Goal: Information Seeking & Learning: Learn about a topic

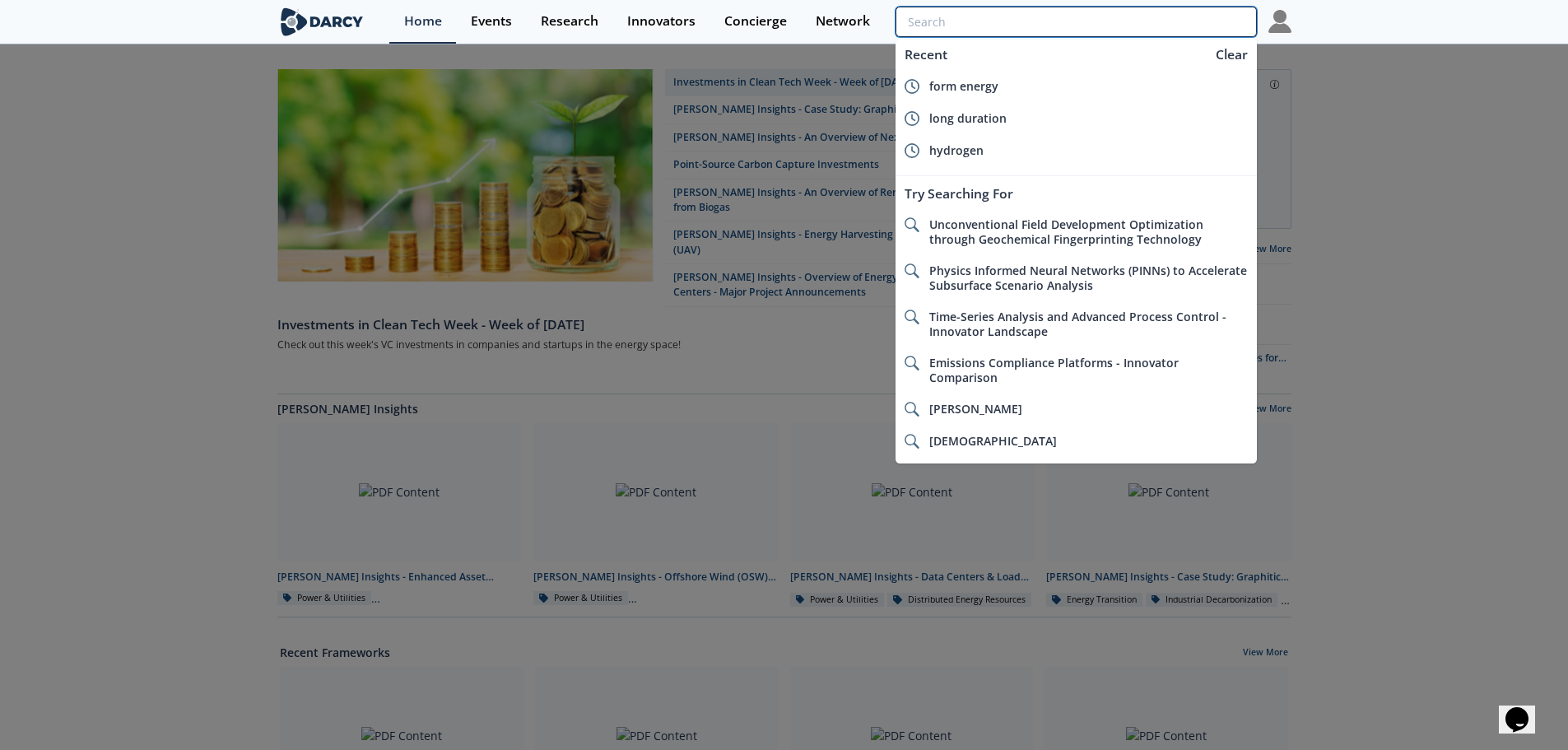
click at [1195, 18] on input "search" at bounding box center [1076, 22] width 360 height 31
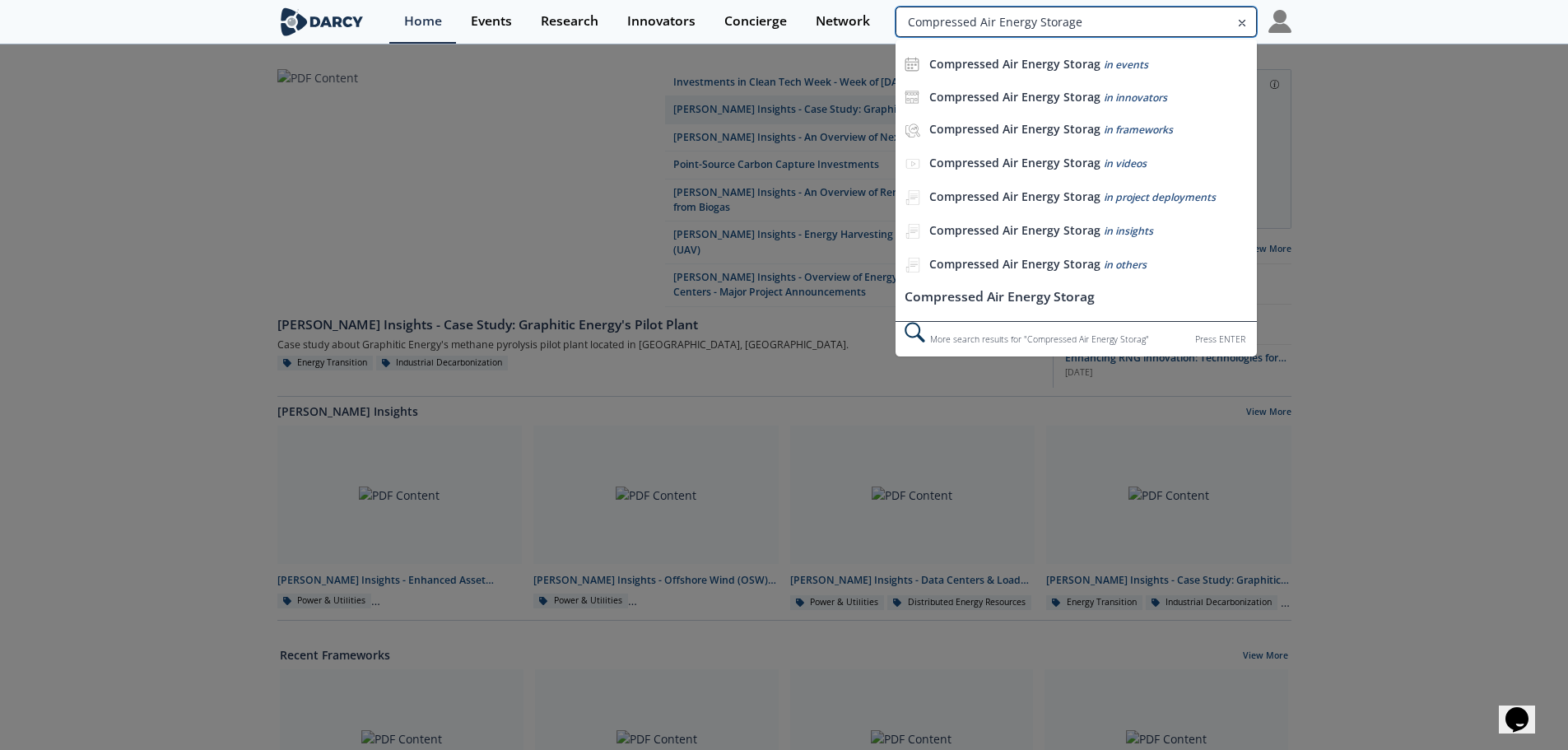
type input "Compressed Air Energy Storage"
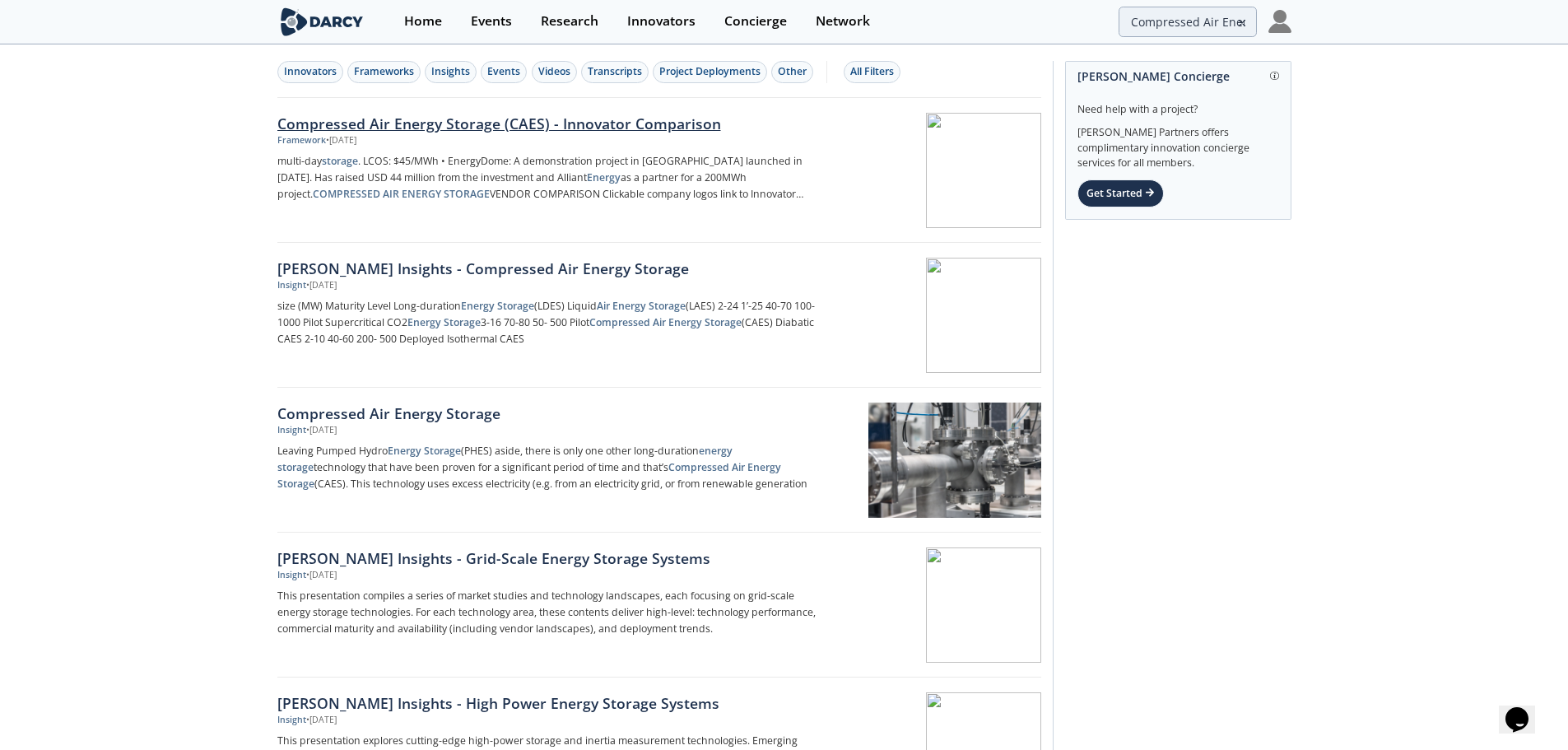
click at [634, 127] on div "Compressed Air Energy Storage (CAES) - Innovator Comparison" at bounding box center [550, 123] width 545 height 22
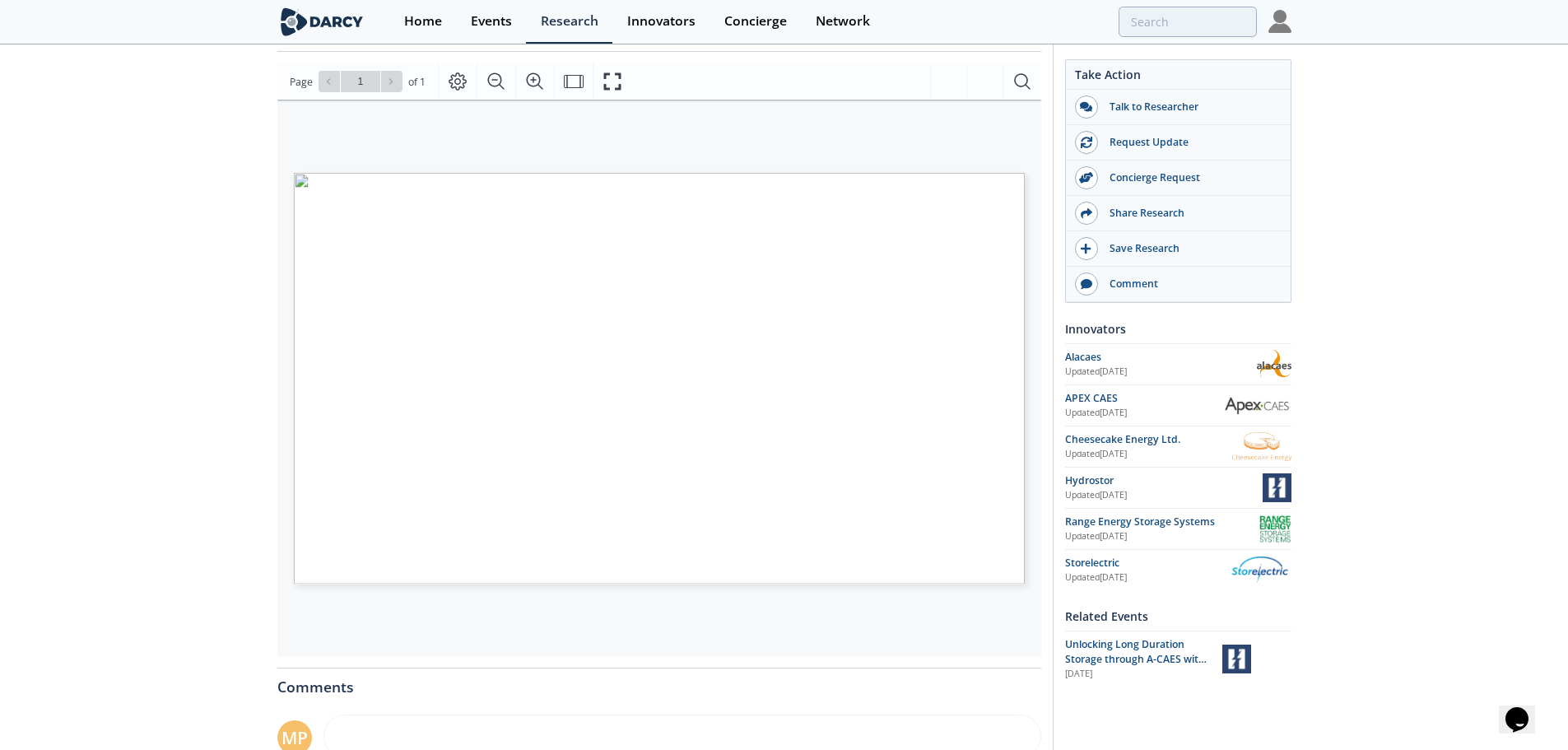
scroll to position [247, 0]
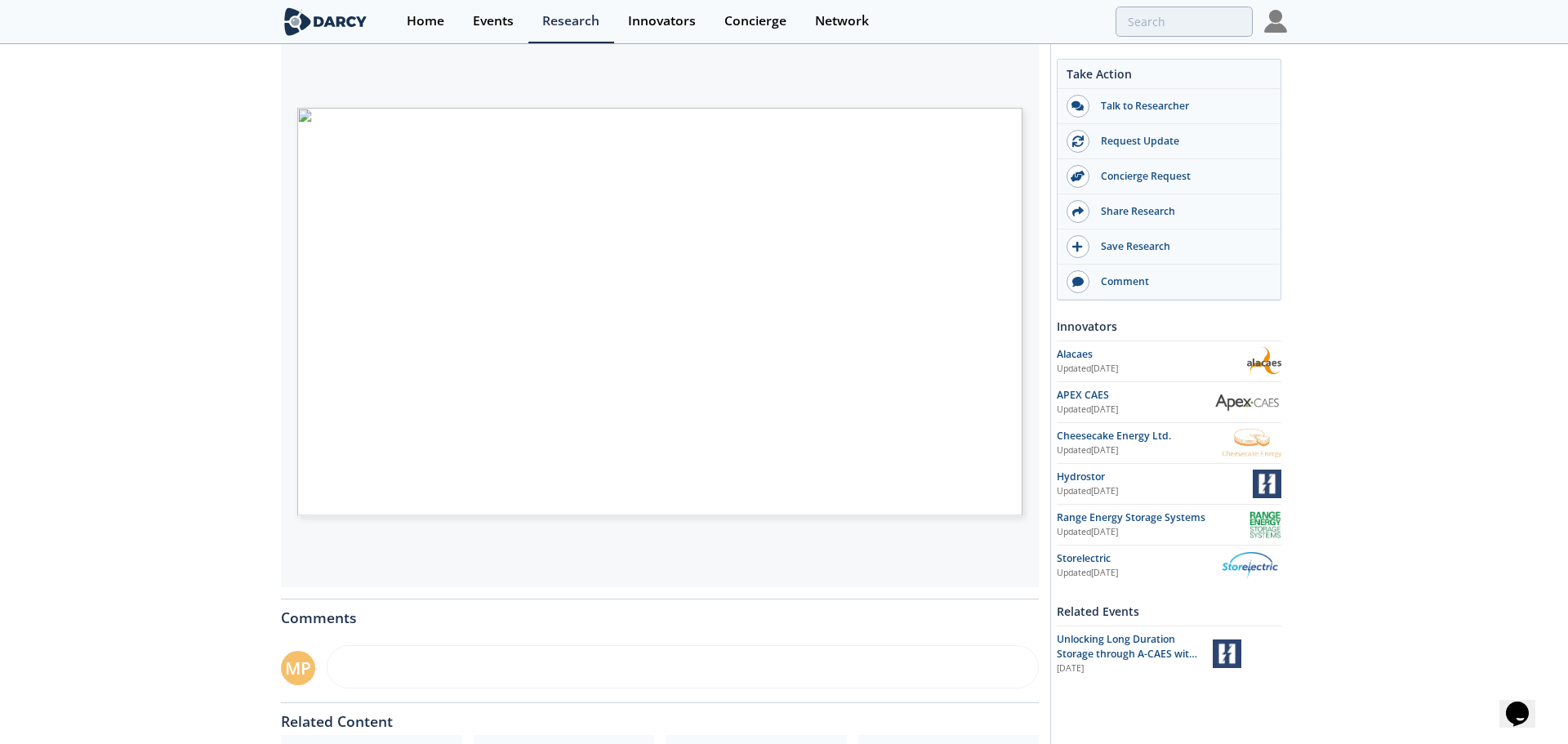
click at [517, 330] on span "Page 1" at bounding box center [1097, 481] width 1451 height 688
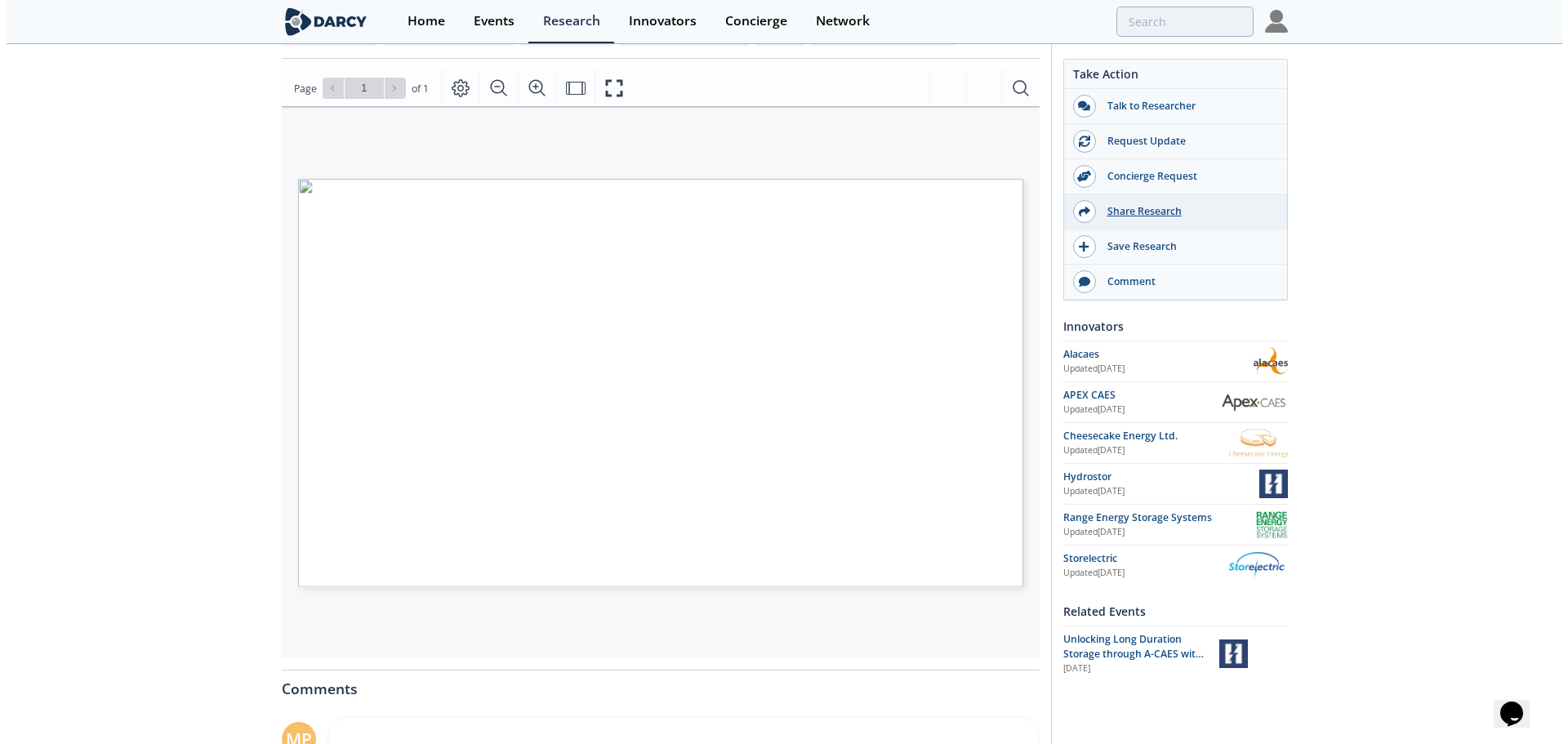
scroll to position [82, 0]
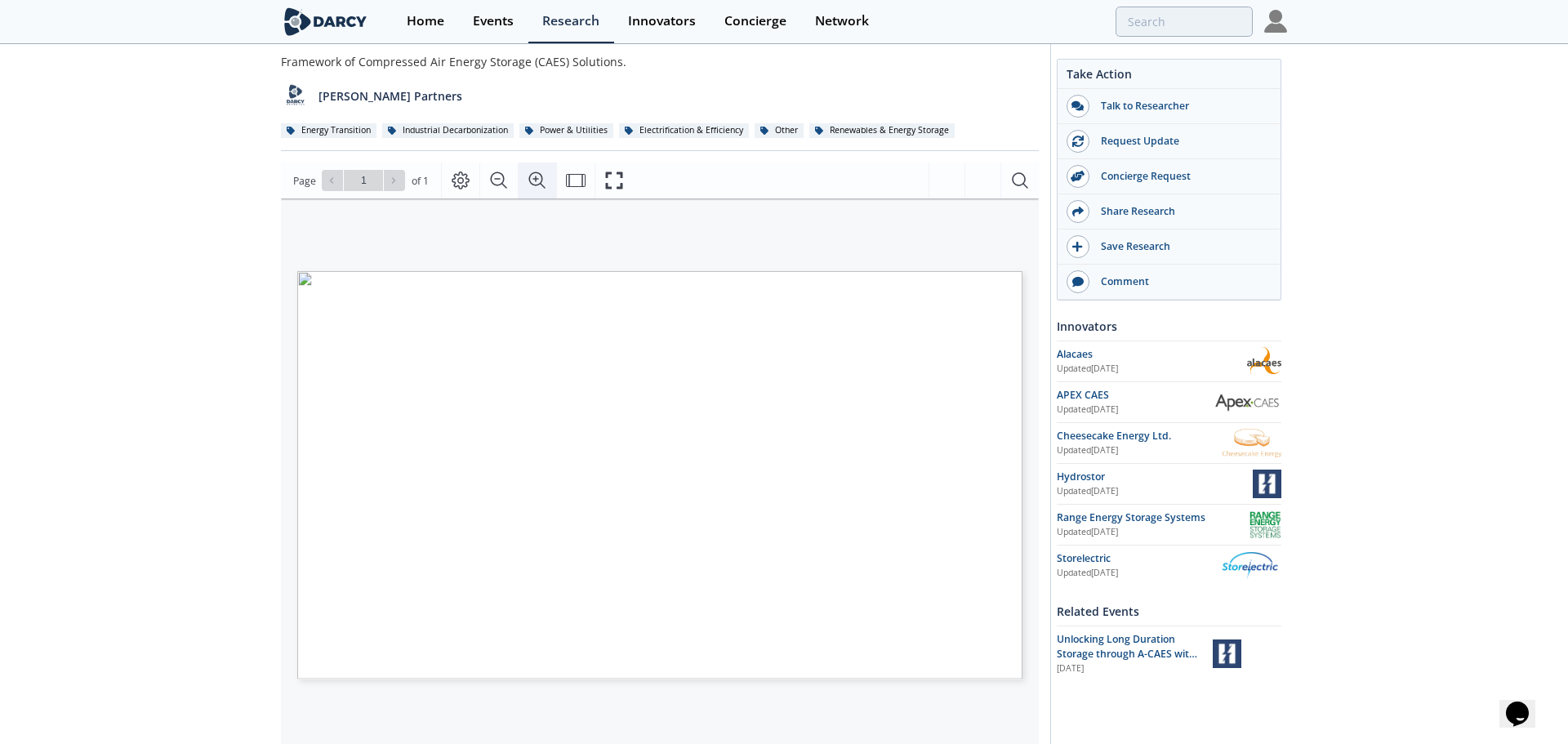
click at [543, 180] on icon "Zoom In" at bounding box center [538, 181] width 20 height 20
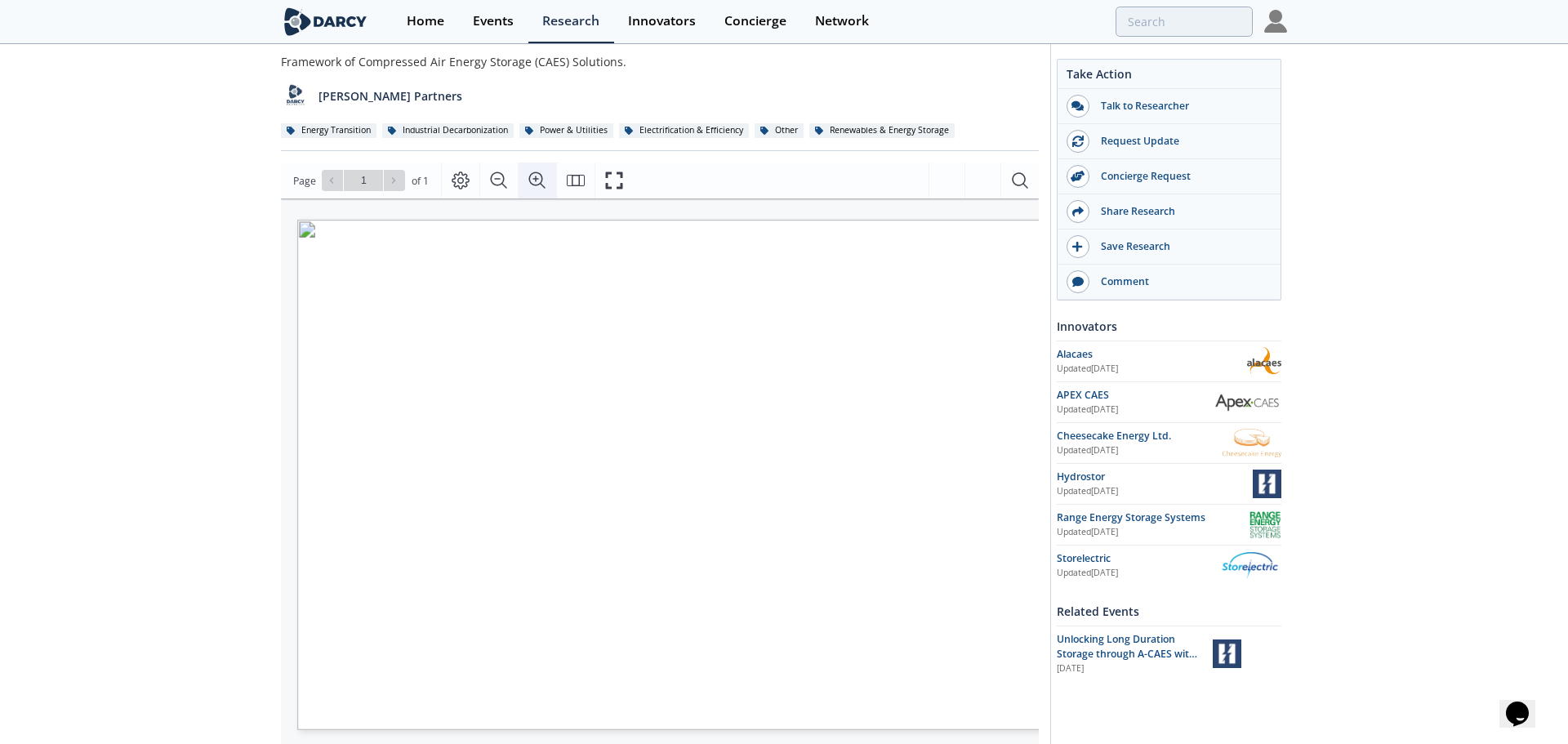
scroll to position [0, 91]
click at [489, 183] on icon "Zoom Out" at bounding box center [499, 181] width 20 height 20
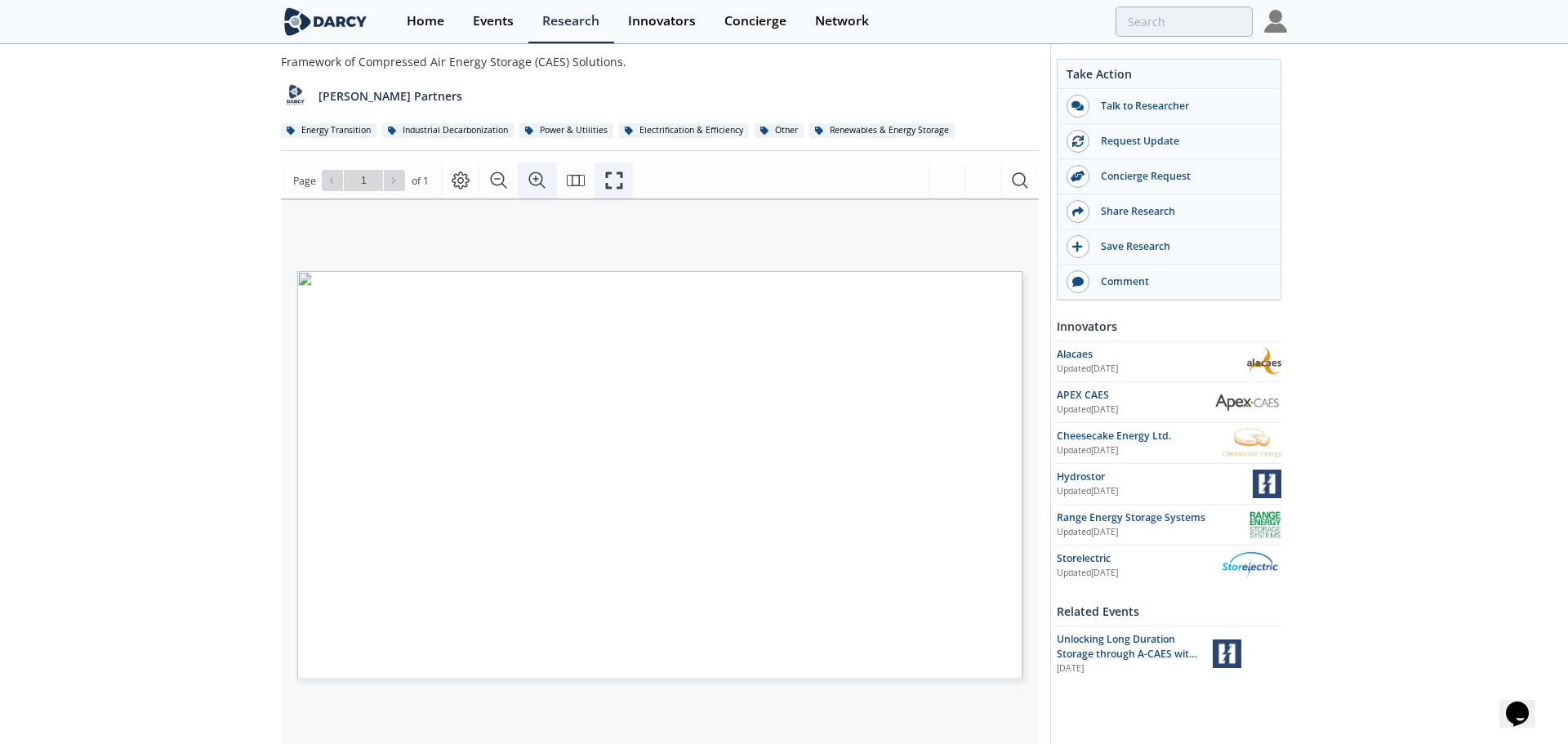
click at [607, 180] on icon "Fullscreen" at bounding box center [614, 181] width 20 height 20
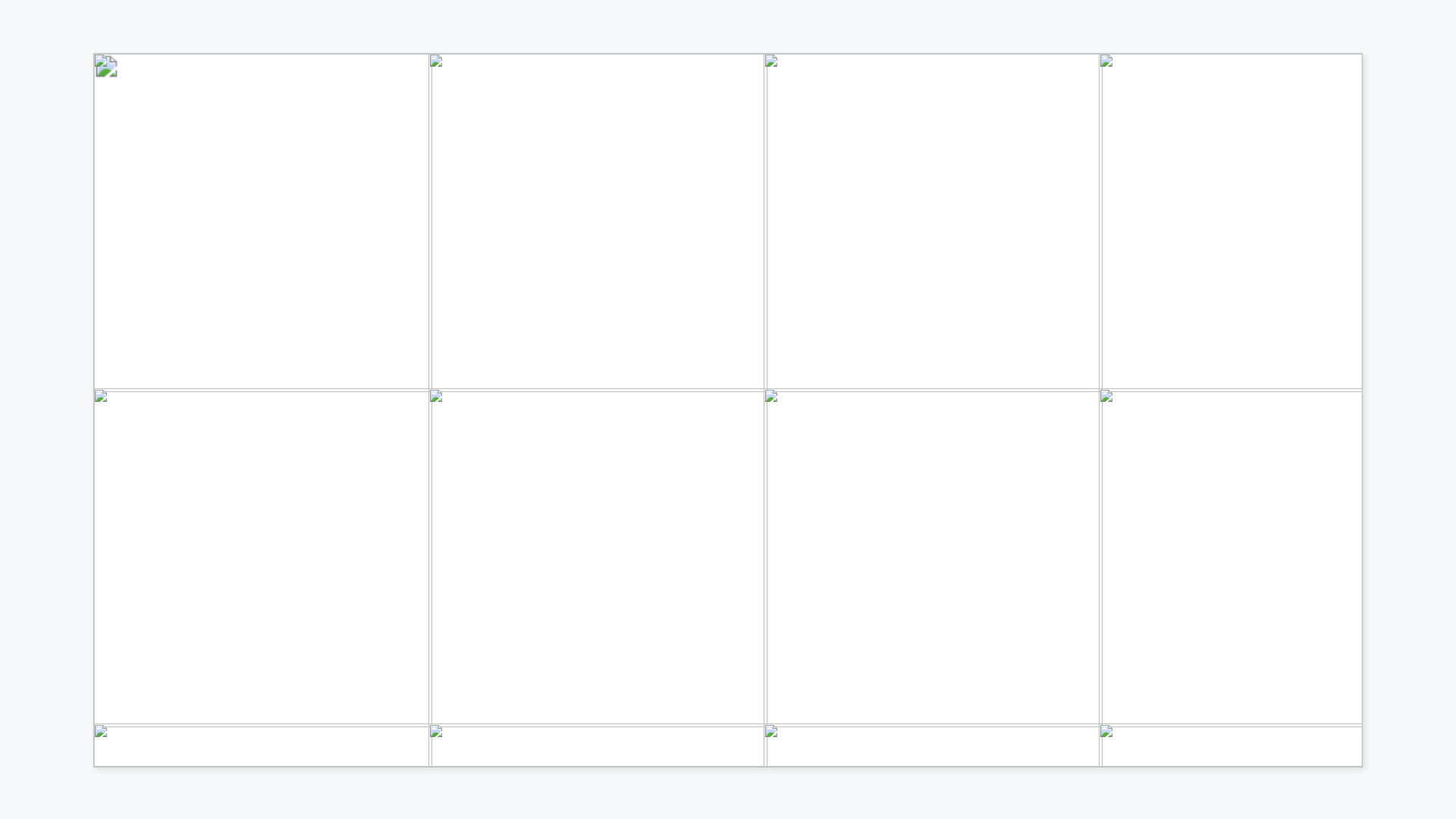
click at [1106, 96] on span "Energy Storage" at bounding box center [1094, 99] width 104 height 13
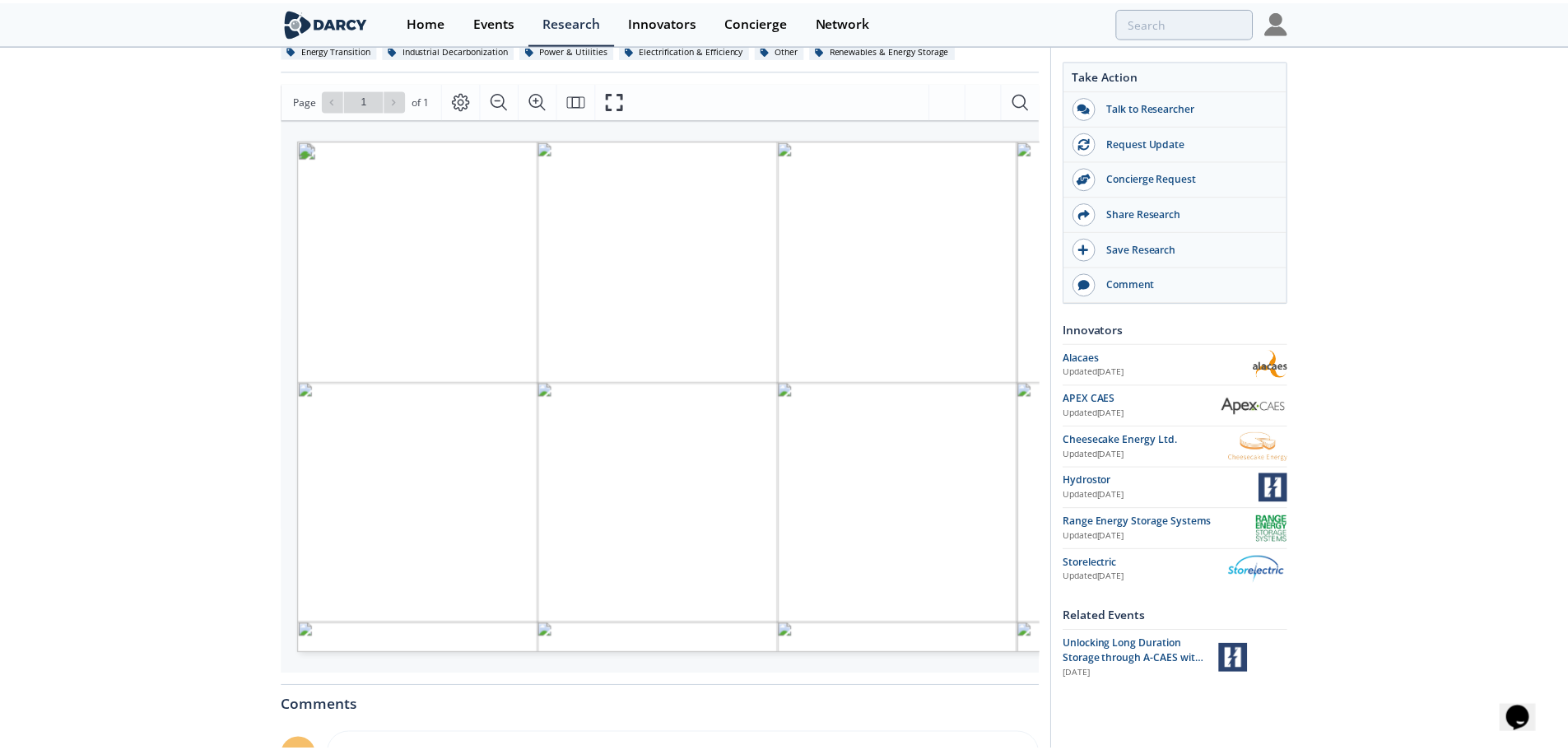
scroll to position [0, 143]
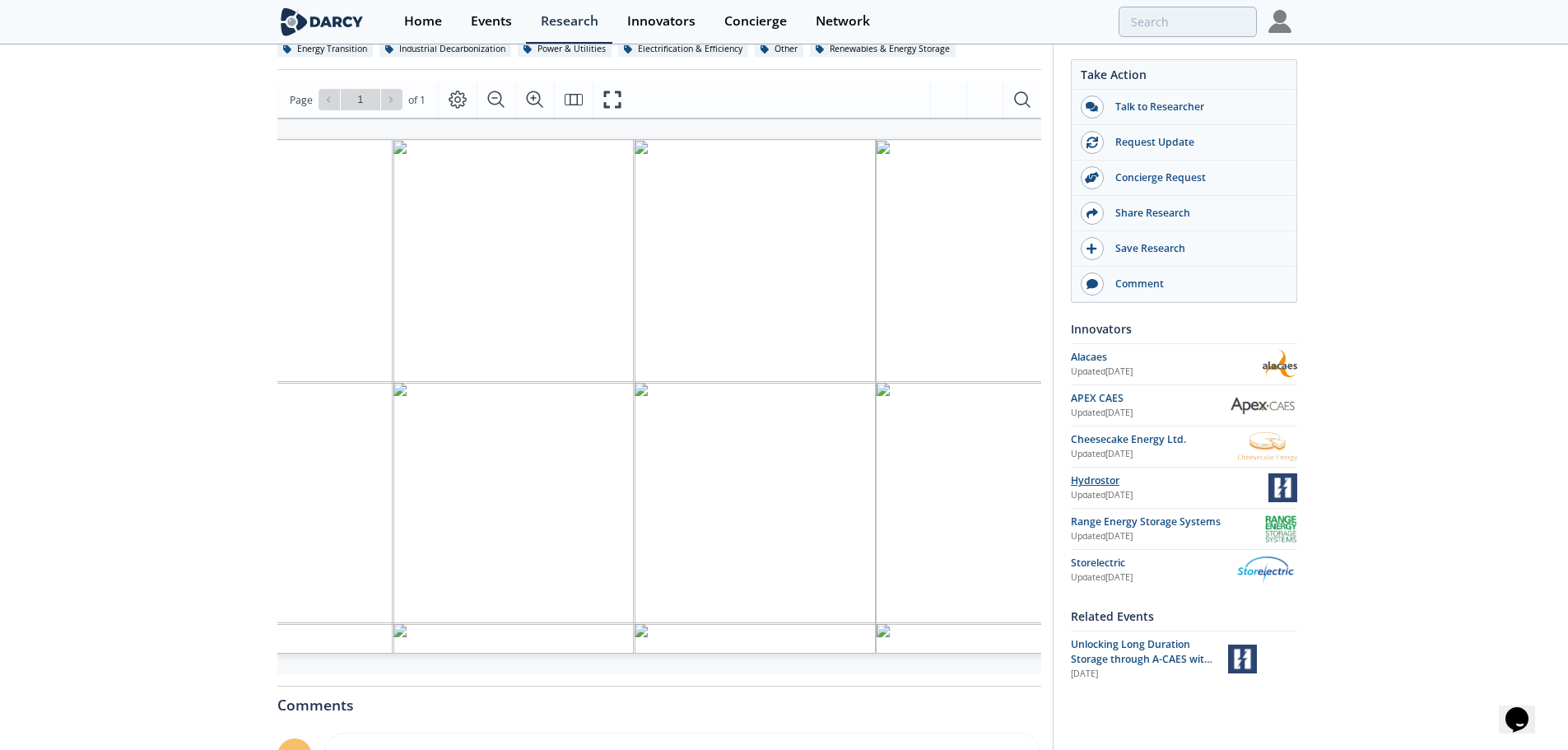
click at [1096, 483] on div "Hydrostor" at bounding box center [1169, 480] width 198 height 15
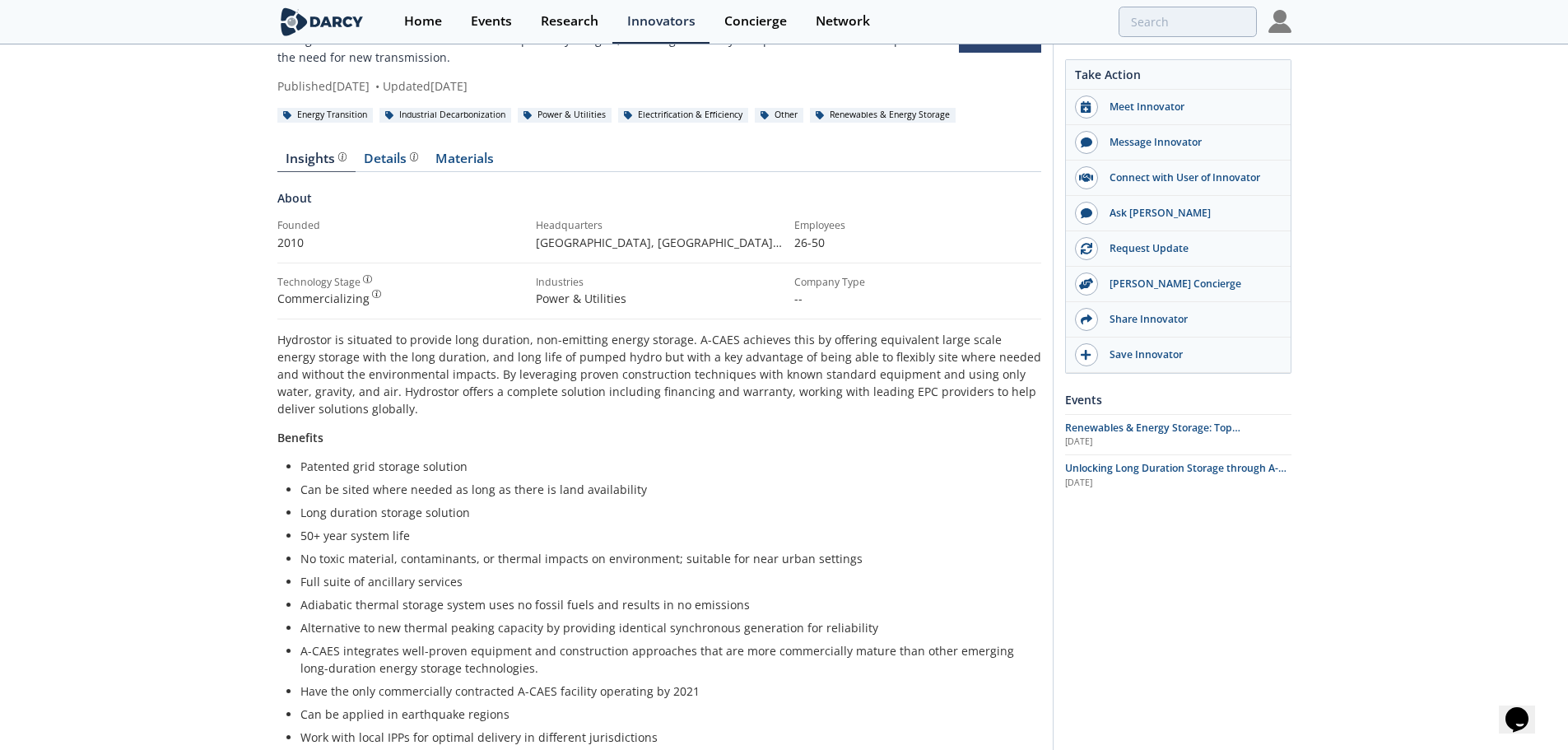
scroll to position [103, 0]
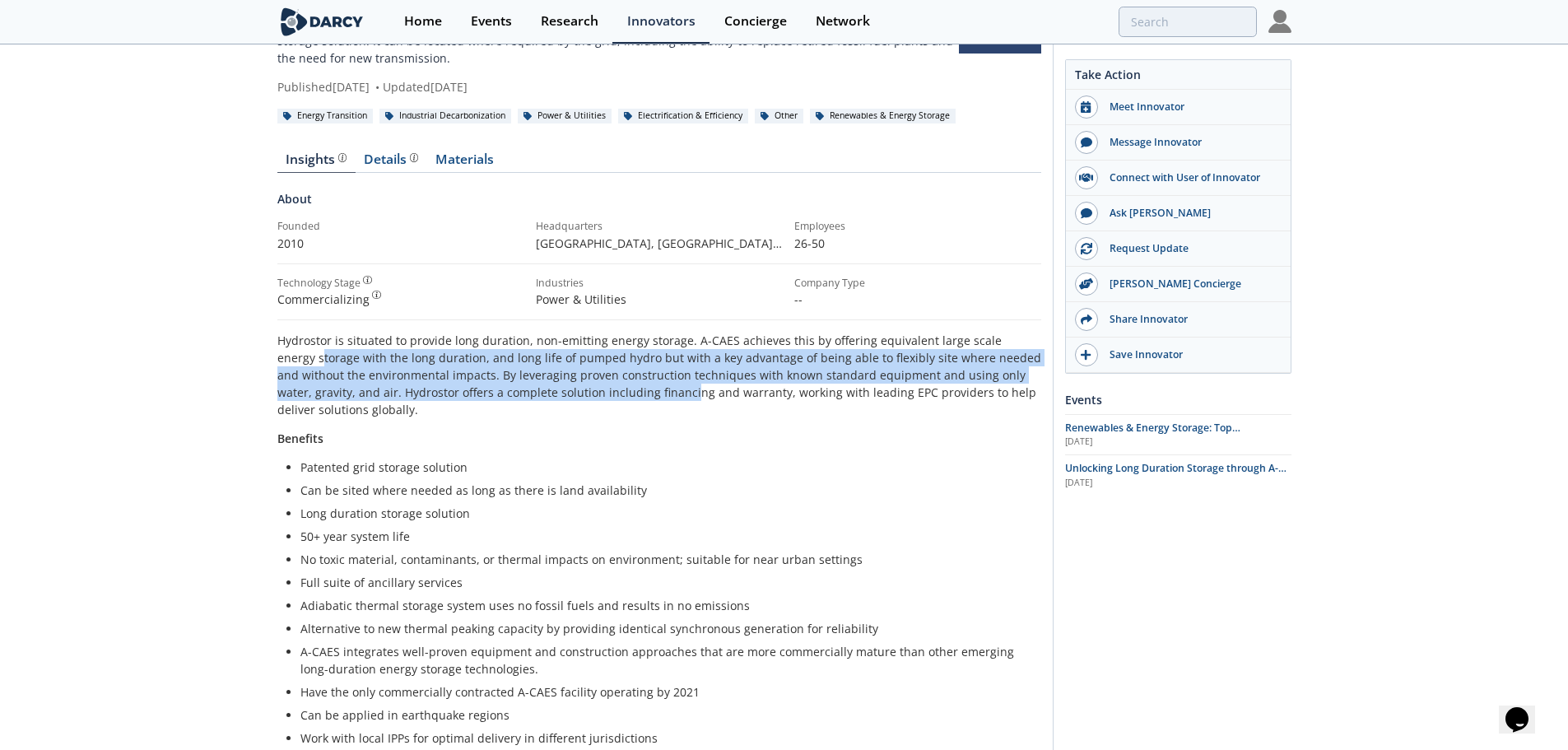
drag, startPoint x: 281, startPoint y: 358, endPoint x: 653, endPoint y: 396, distance: 373.9
click at [653, 396] on p "Hydrostor is situated to provide long duration, non-emitting energy storage. A-…" at bounding box center [659, 375] width 763 height 87
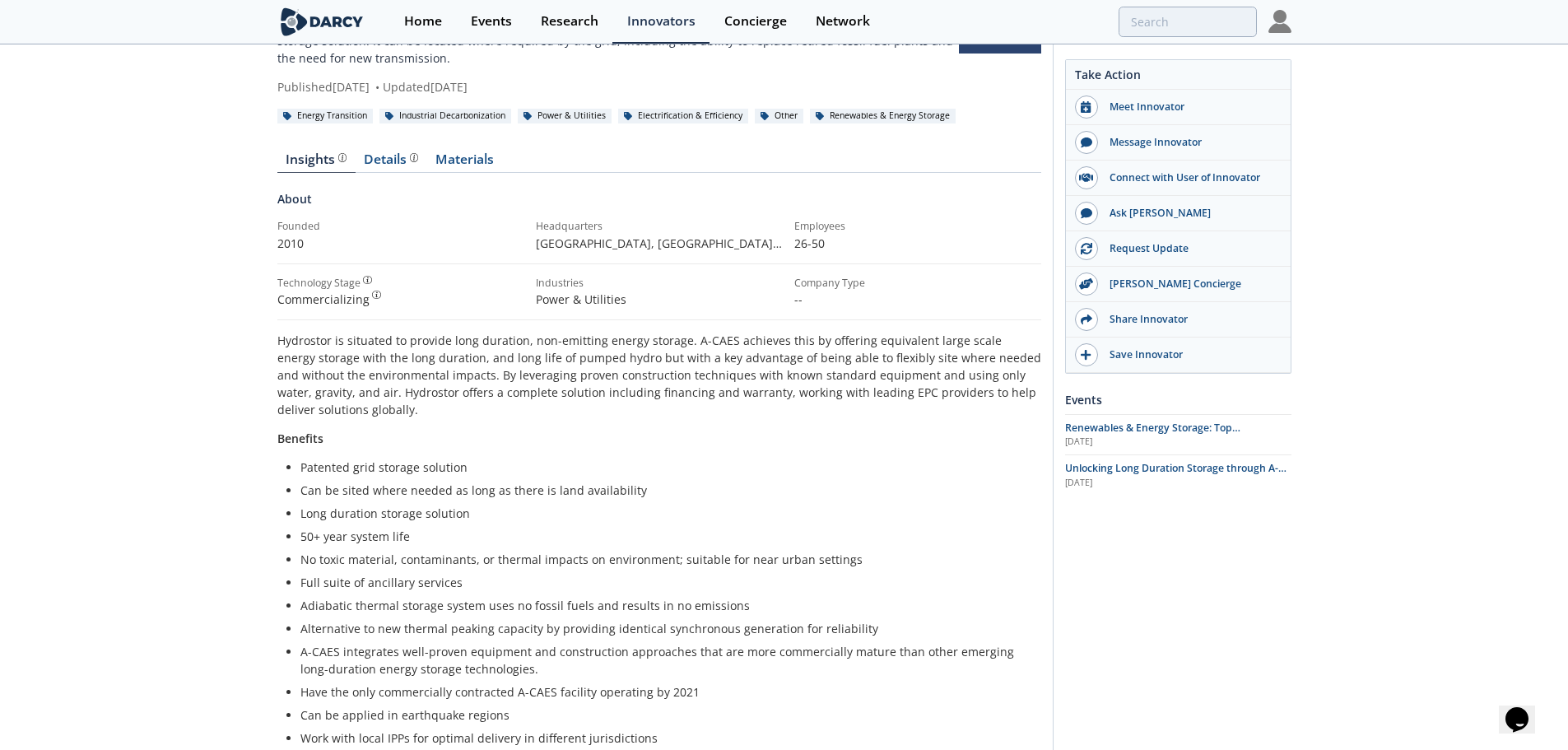
click at [645, 411] on p "Hydrostor is situated to provide long duration, non-emitting energy storage. A-…" at bounding box center [659, 375] width 763 height 87
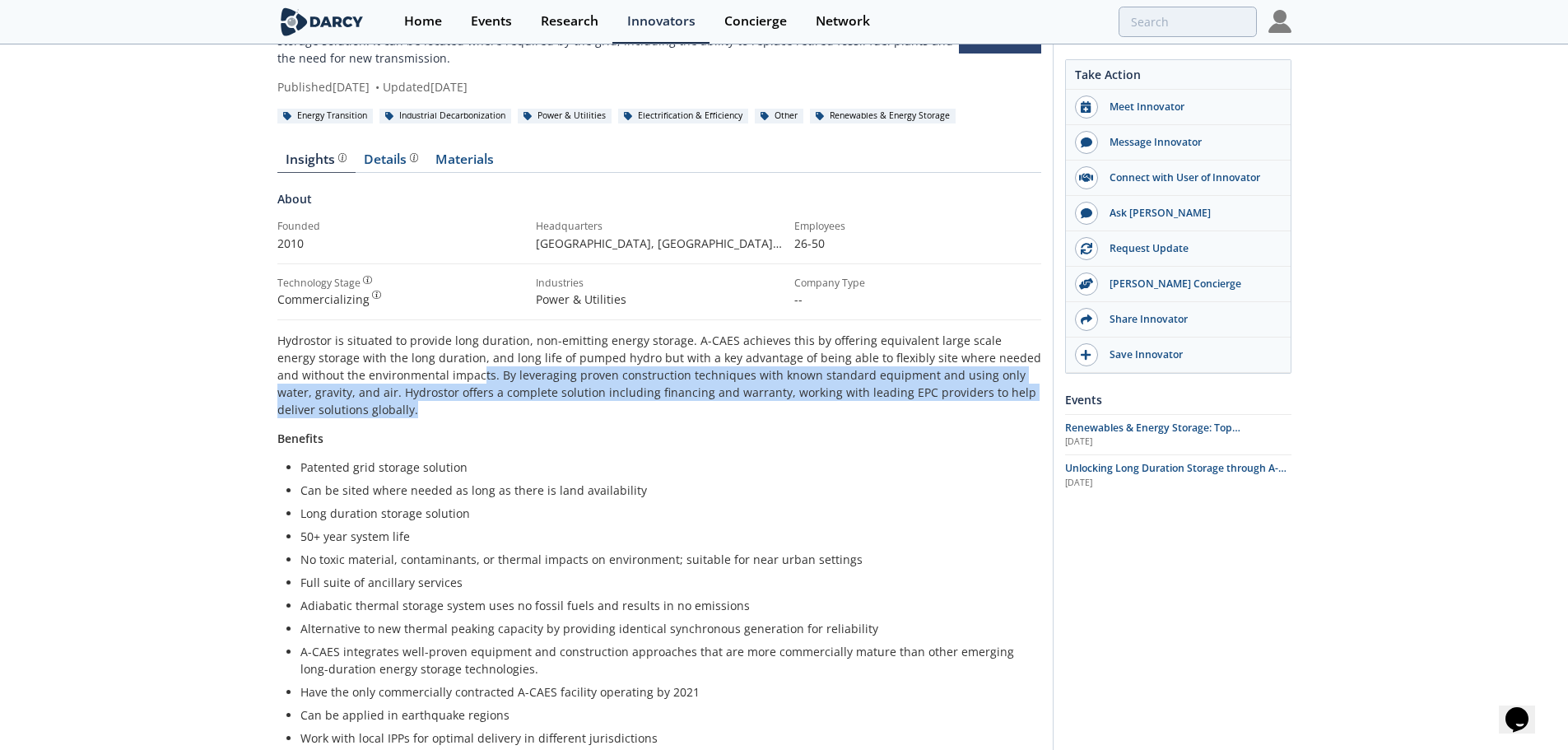
drag, startPoint x: 477, startPoint y: 375, endPoint x: 813, endPoint y: 418, distance: 338.7
click at [813, 418] on p "Hydrostor is situated to provide long duration, non-emitting energy storage. A-…" at bounding box center [659, 375] width 763 height 87
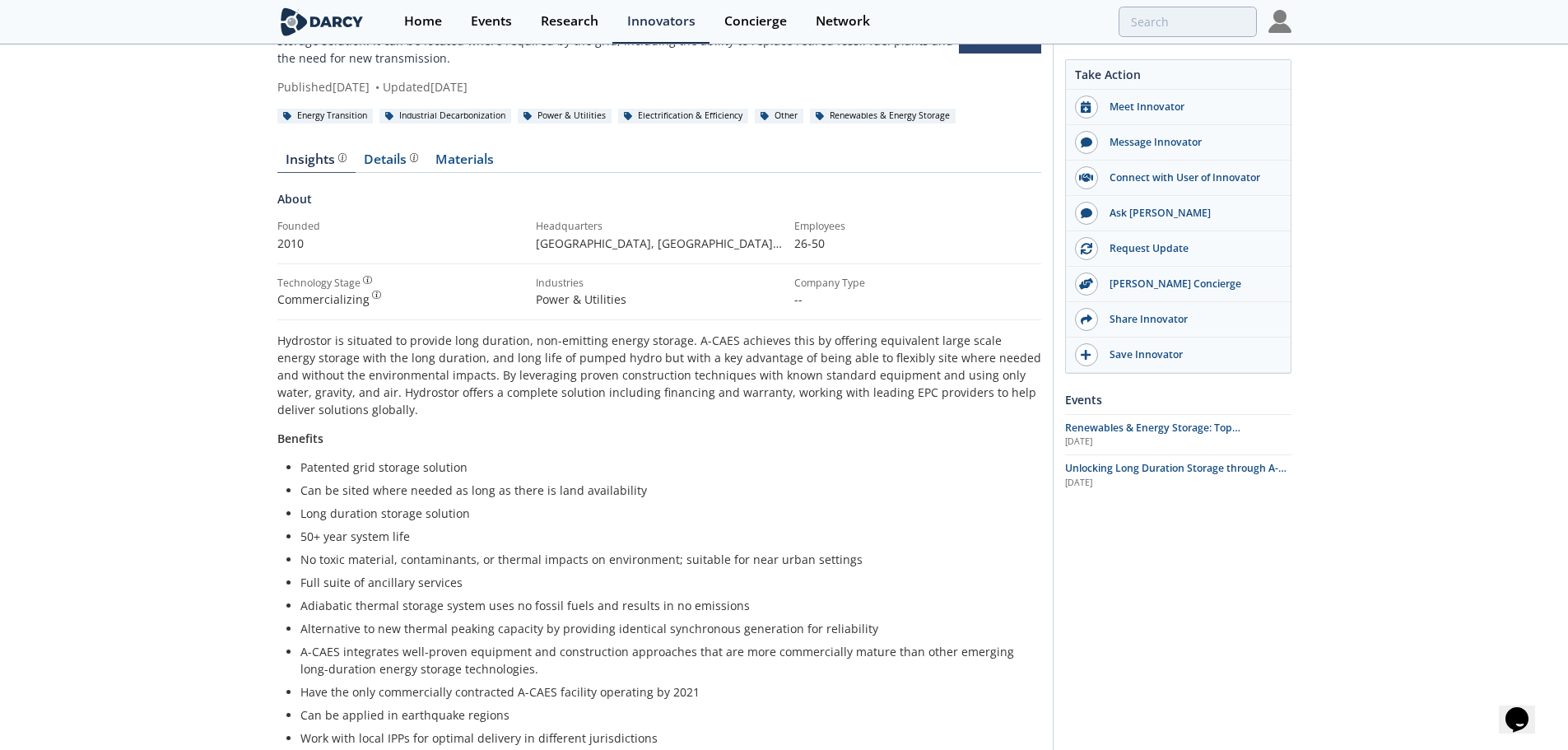
click at [787, 430] on p "Benefits" at bounding box center [659, 439] width 763 height 18
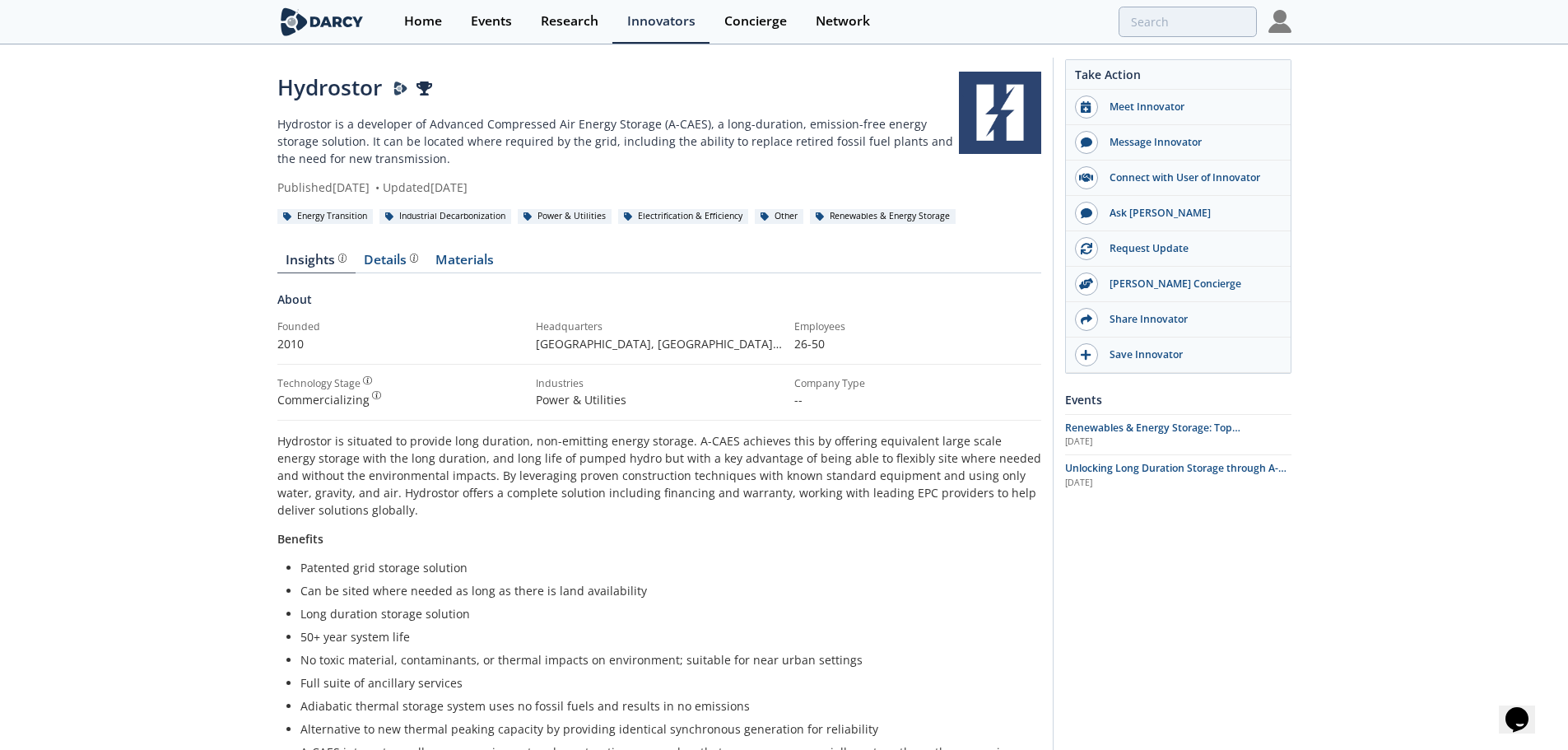
scroll to position [0, 0]
click at [395, 269] on div "Details" at bounding box center [390, 263] width 54 height 13
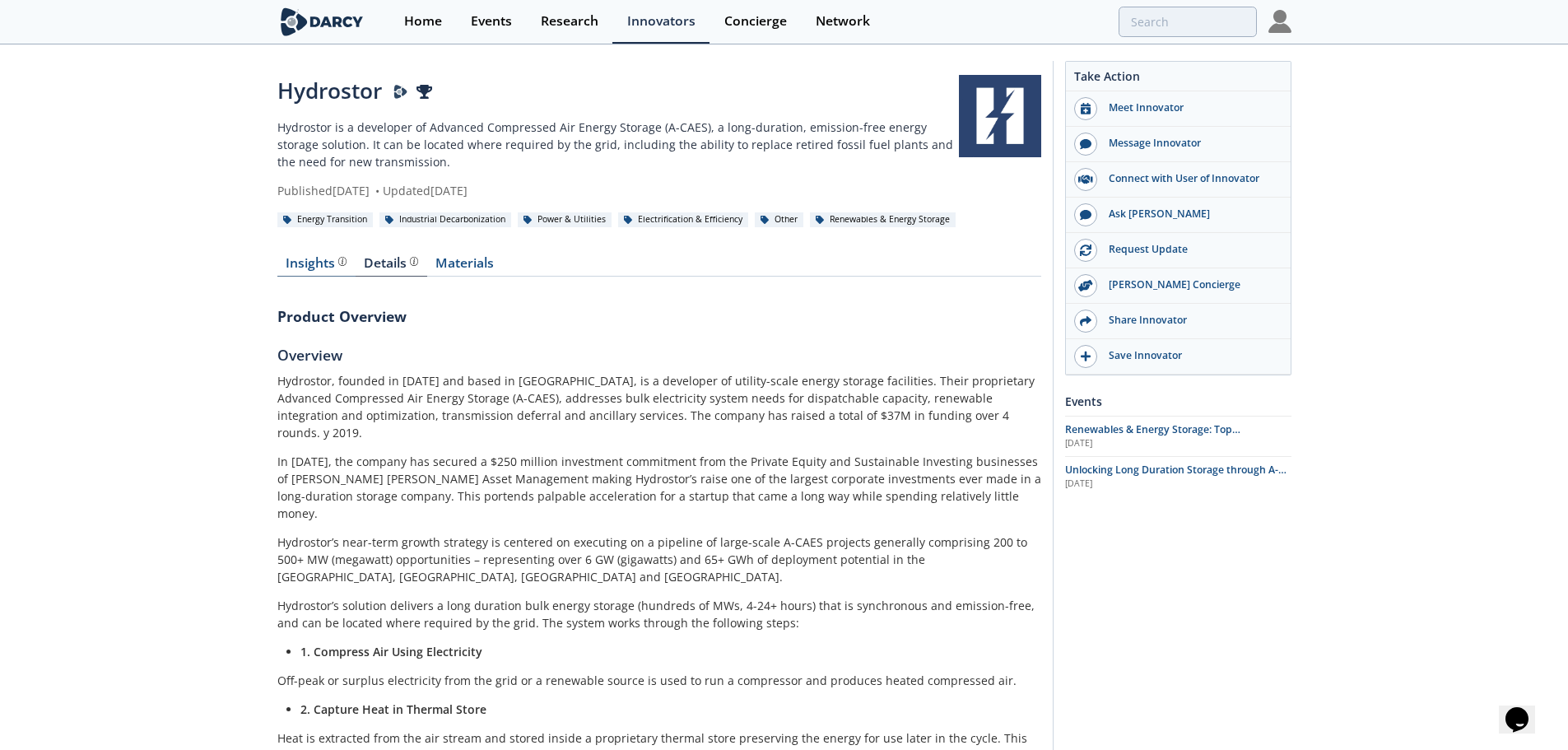
click at [305, 265] on div "Insights" at bounding box center [316, 263] width 61 height 13
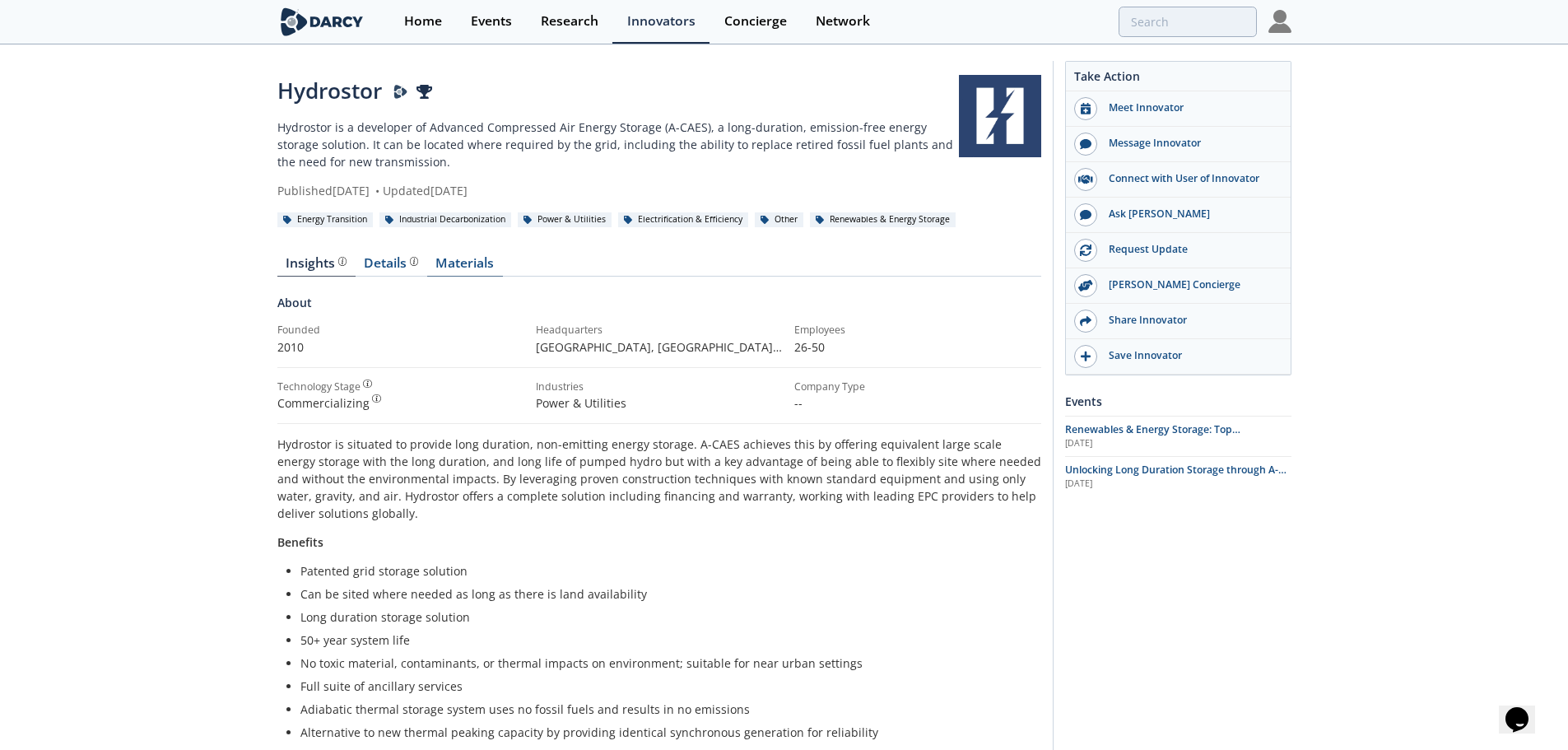
click at [502, 258] on link "Materials" at bounding box center [465, 267] width 76 height 20
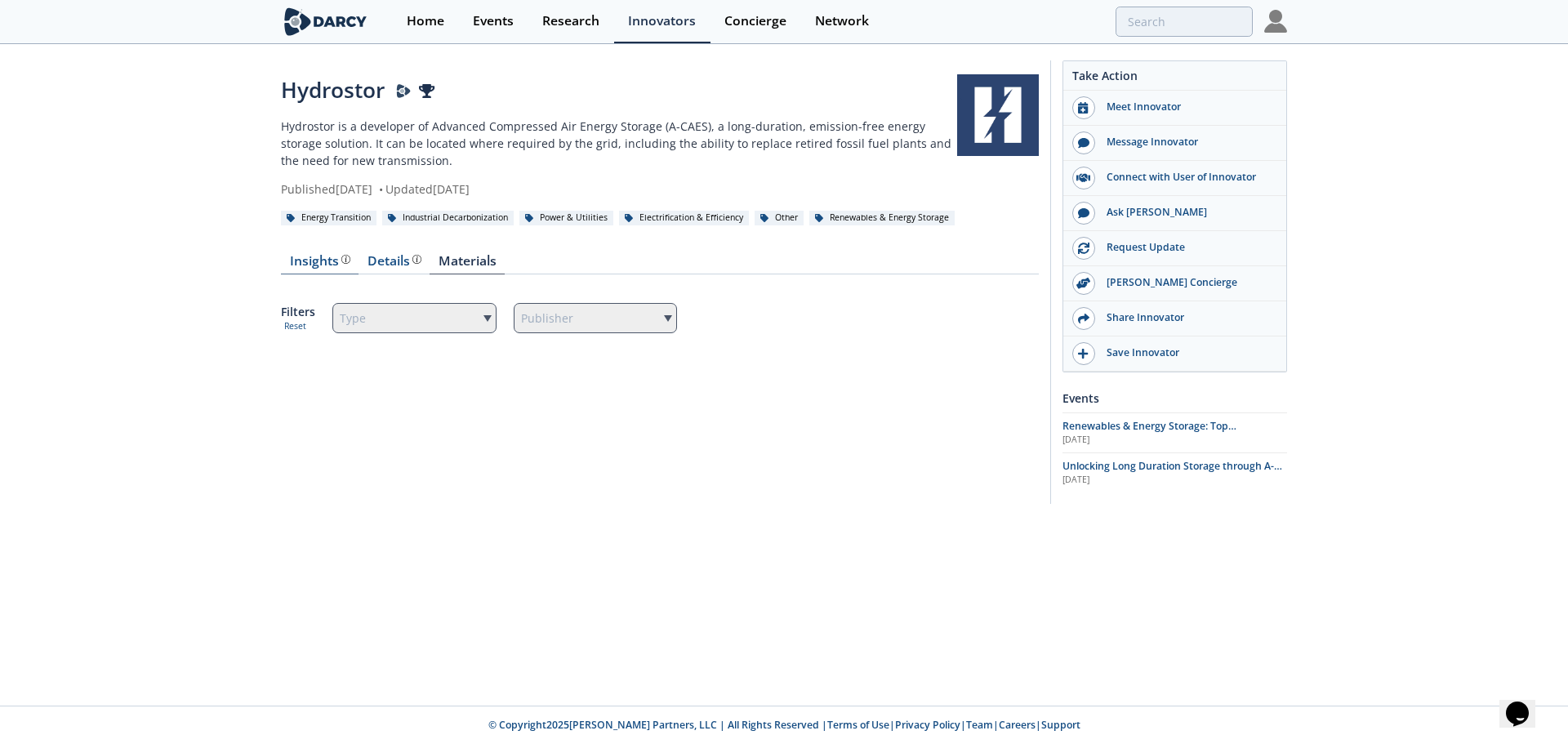
click at [327, 264] on div "Insights The Darcy Research team’s summarized opinion of the innovator, the com…" at bounding box center [321, 261] width 61 height 13
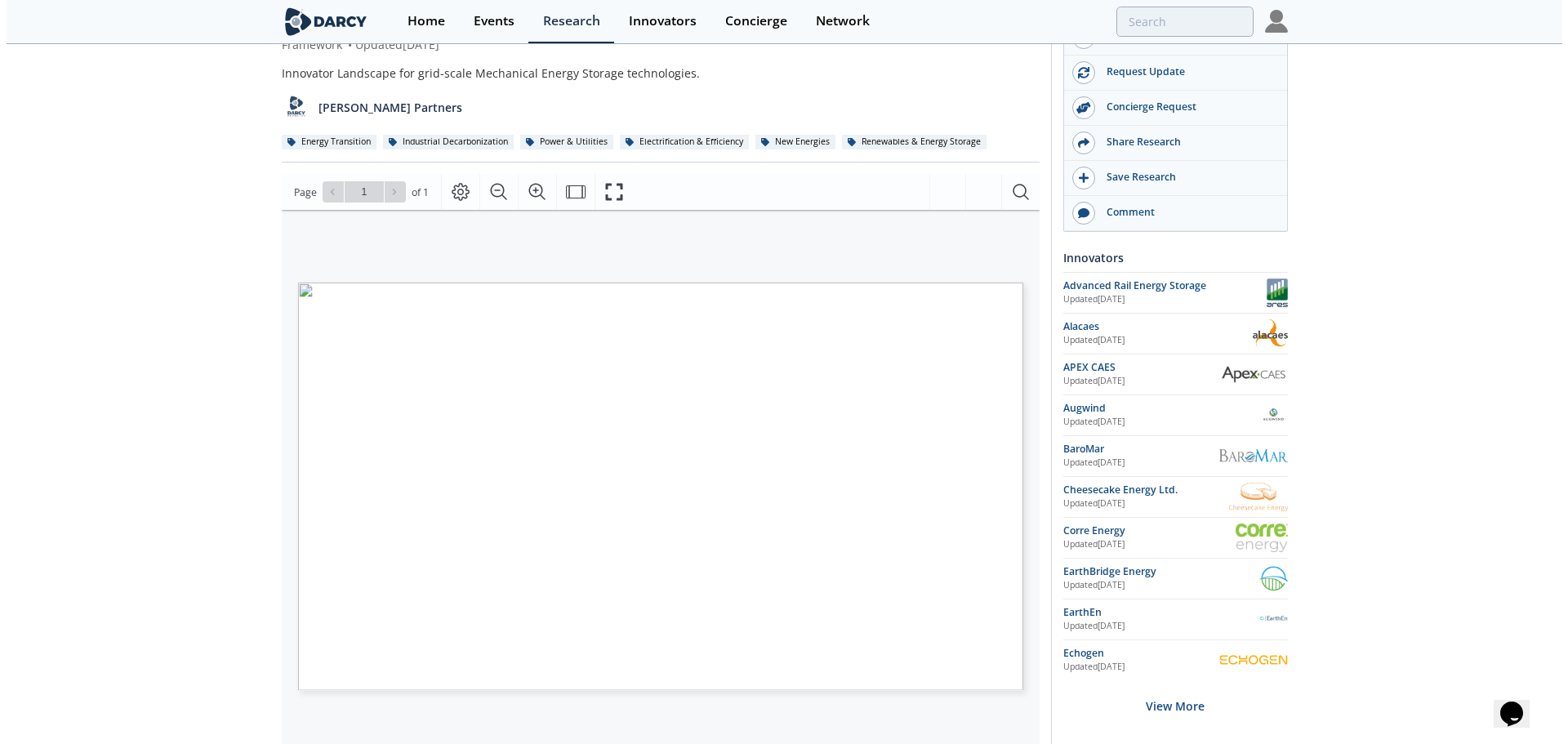
scroll to position [163, 0]
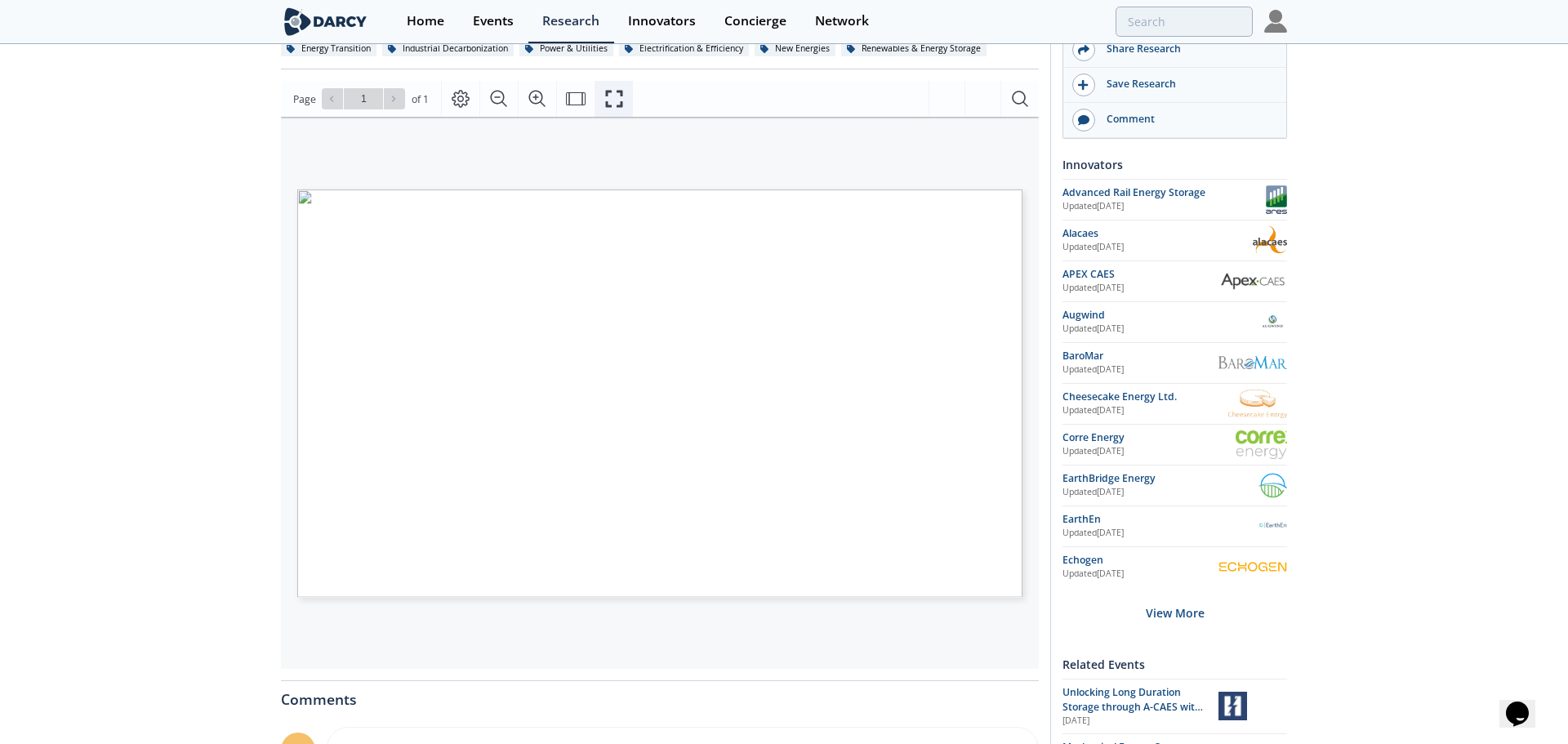
click at [623, 97] on icon "Fullscreen" at bounding box center [614, 99] width 20 height 20
click at [1175, 623] on div "View More" at bounding box center [1169, 613] width 225 height 52
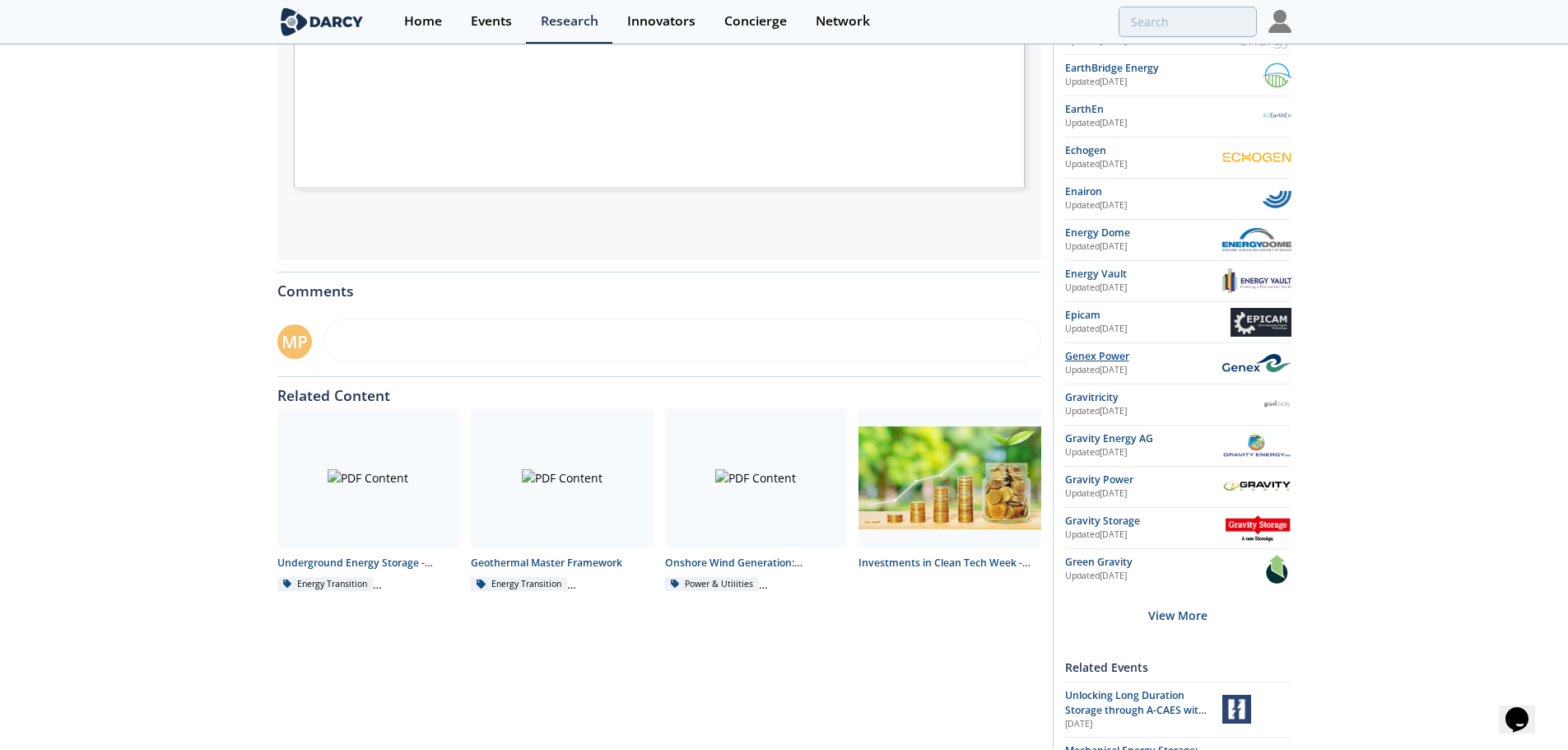
scroll to position [656, 0]
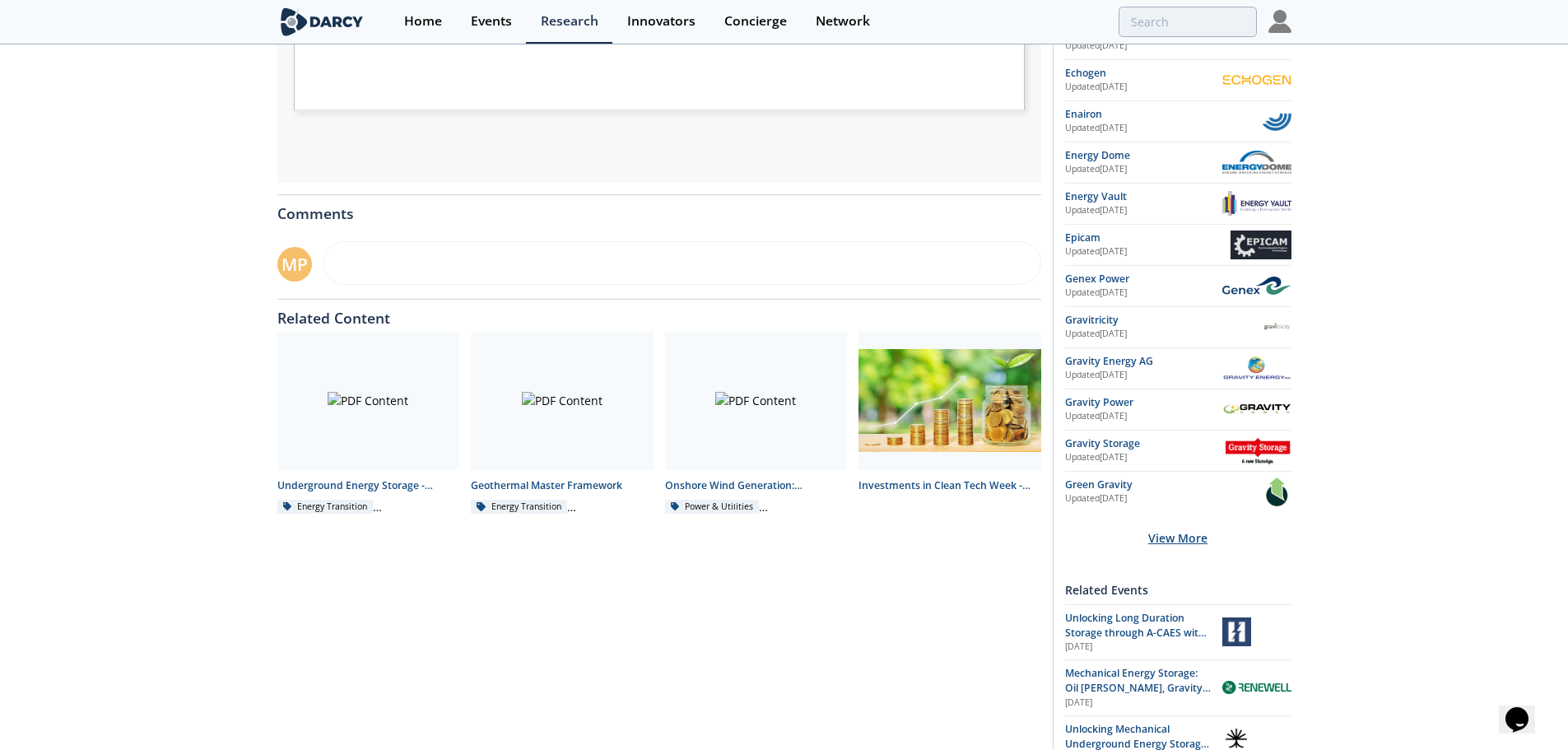
click at [1182, 545] on div "View More" at bounding box center [1178, 538] width 227 height 52
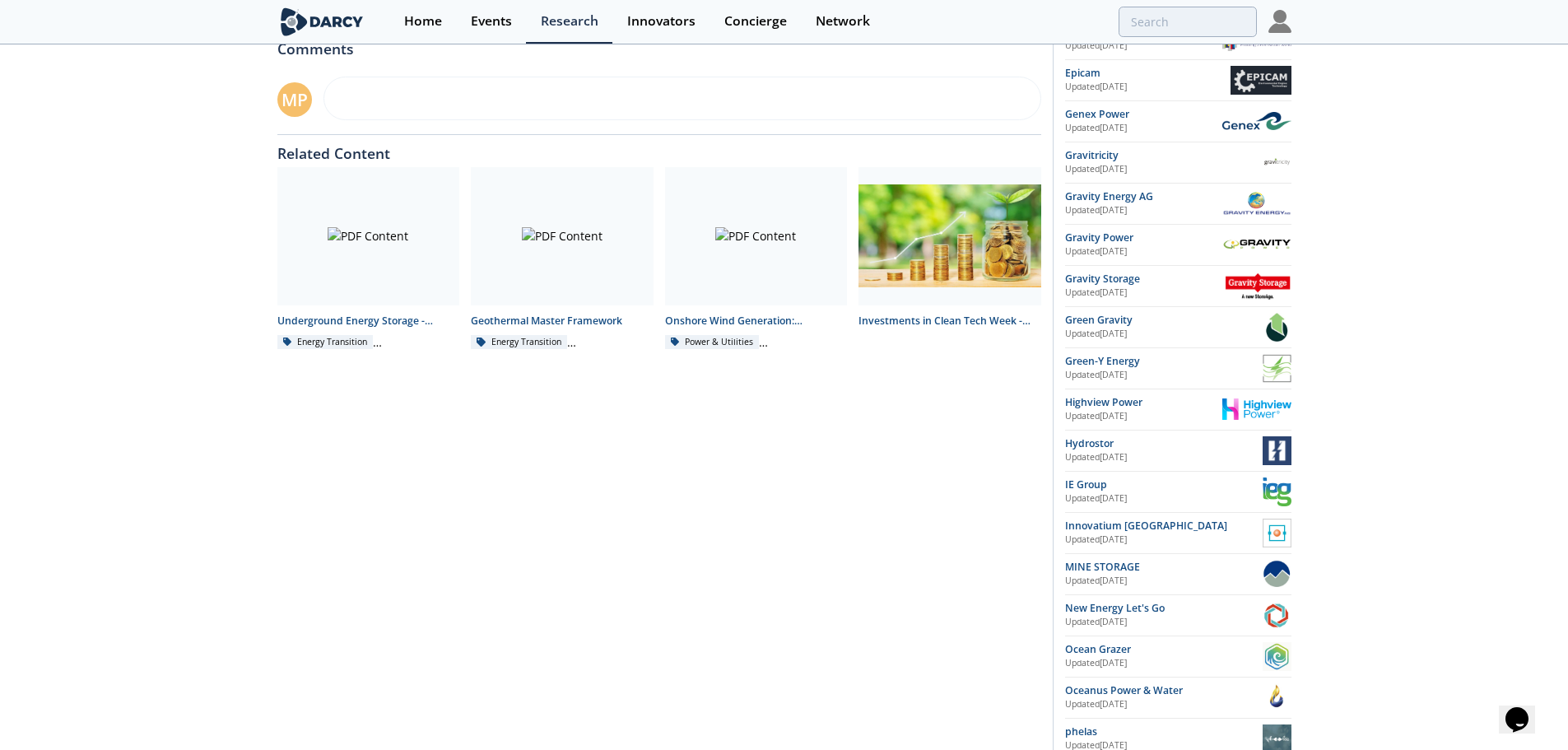
scroll to position [244, 0]
